Goal: Task Accomplishment & Management: Manage account settings

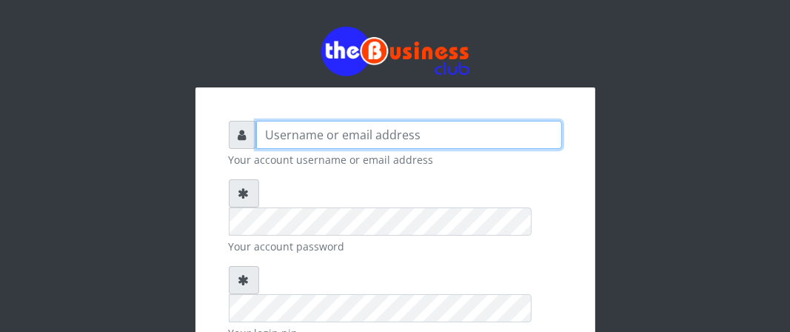
type input "Boboyen"
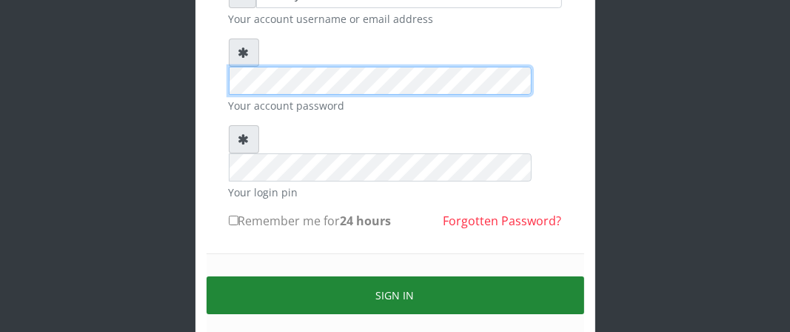
scroll to position [148, 0]
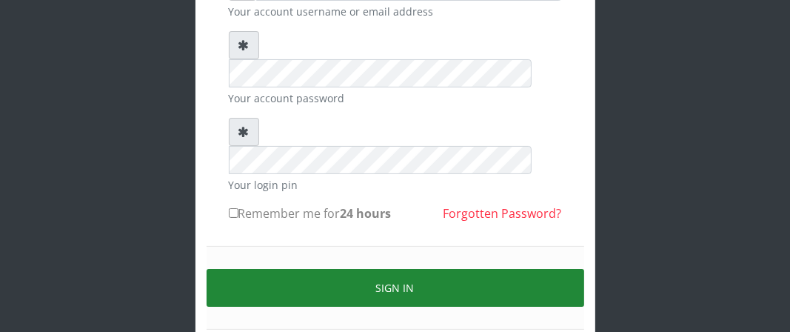
click at [280, 269] on button "Sign in" at bounding box center [396, 288] width 378 height 38
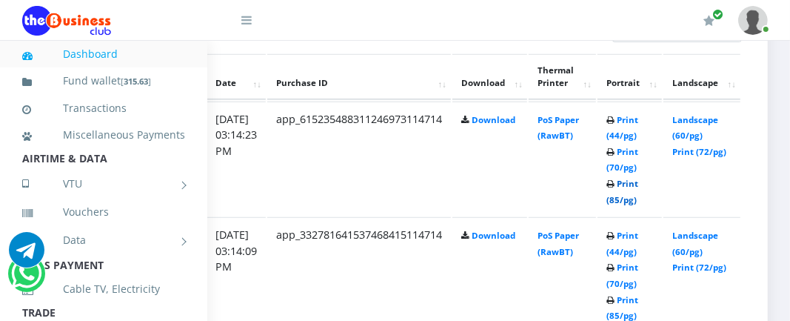
scroll to position [814, 307]
